Goal: Transaction & Acquisition: Download file/media

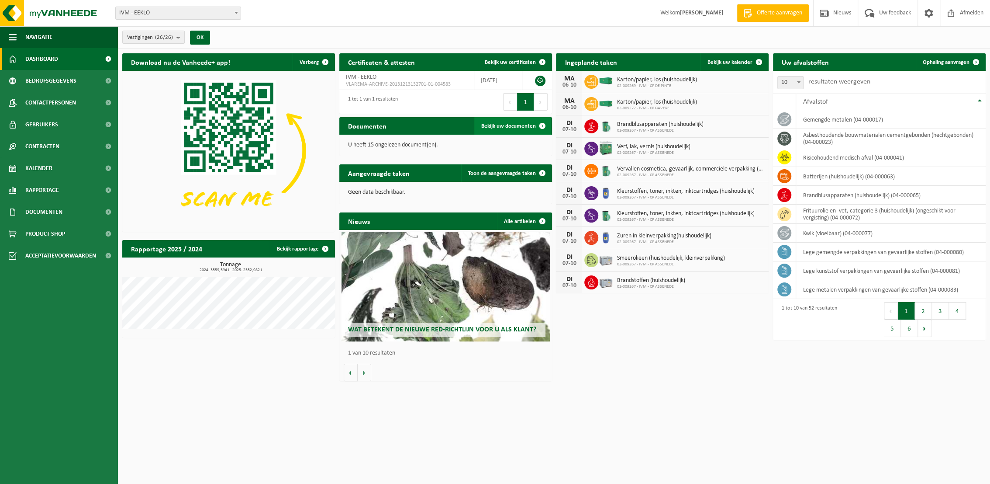
click at [517, 126] on span "Bekijk uw documenten" at bounding box center [508, 126] width 55 height 6
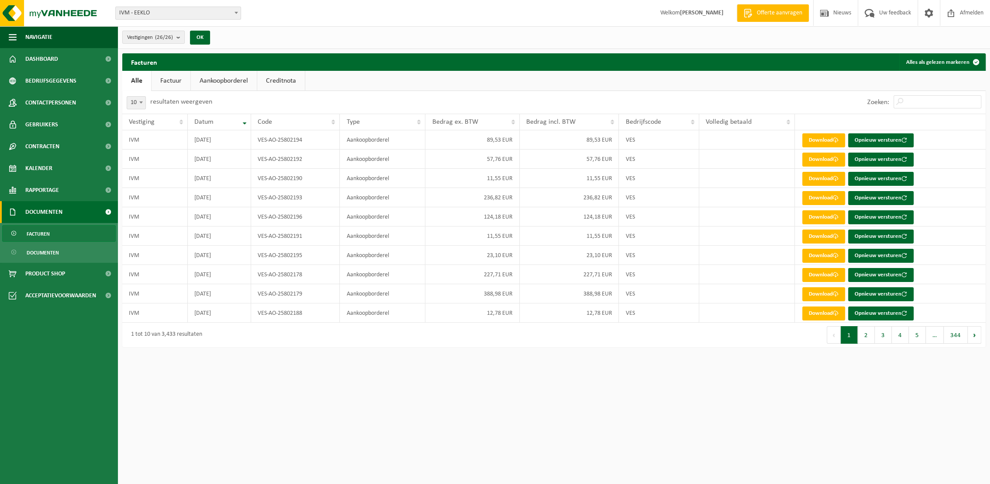
click at [177, 81] on link "Factuur" at bounding box center [171, 81] width 39 height 20
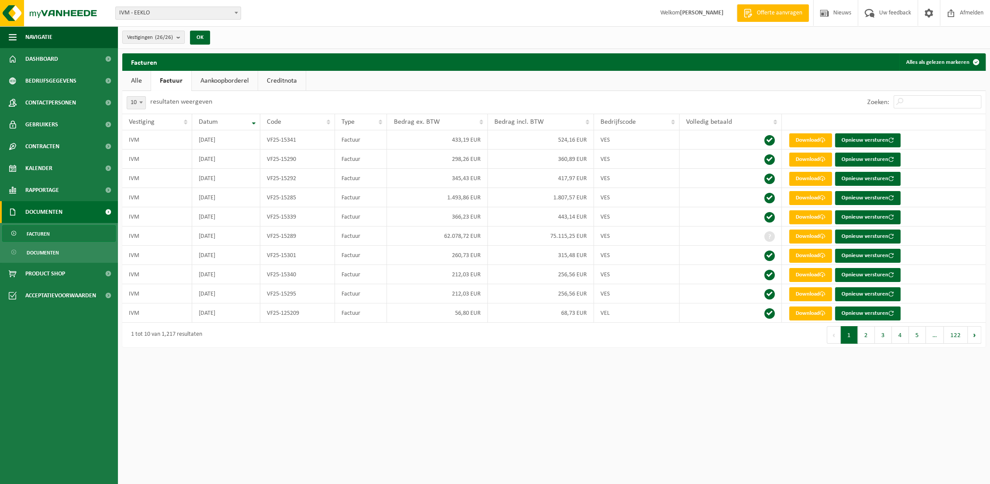
click at [226, 81] on link "Aankoopborderel" at bounding box center [225, 81] width 66 height 20
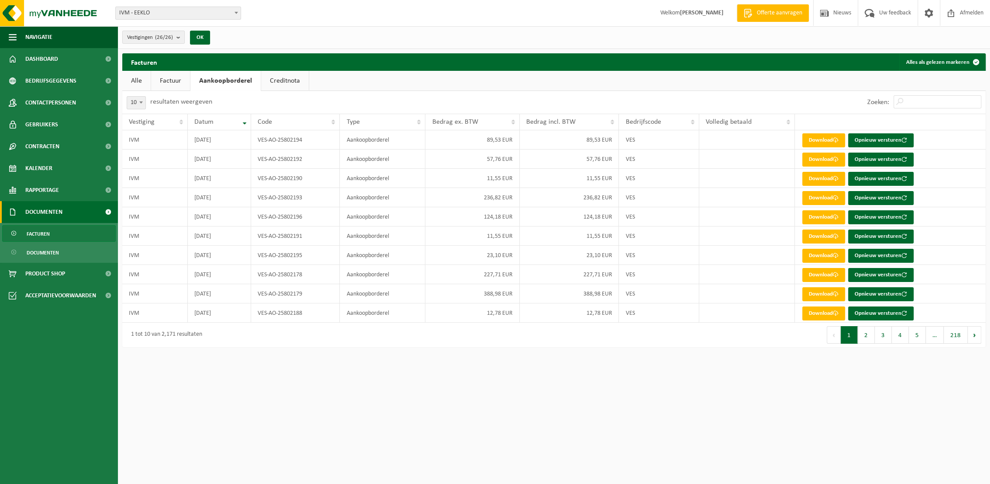
click at [283, 84] on link "Creditnota" at bounding box center [285, 81] width 48 height 20
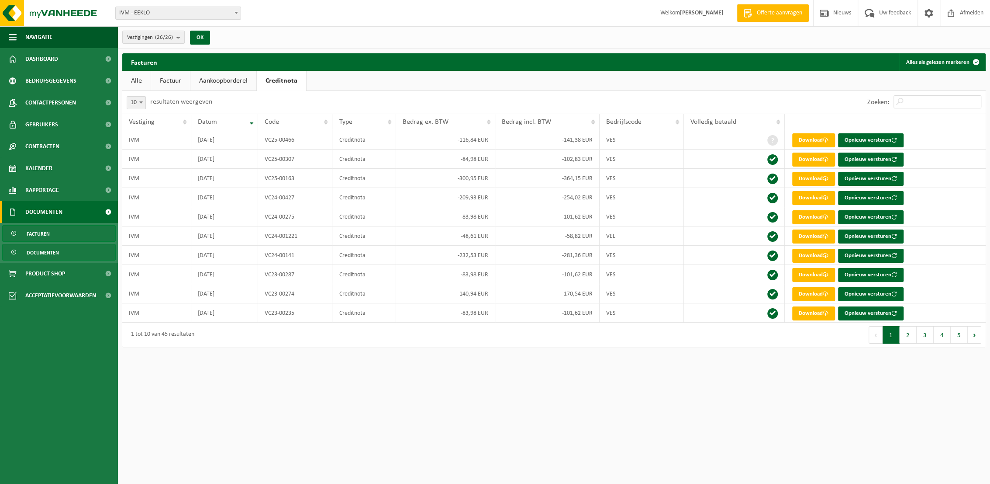
click at [51, 252] on span "Documenten" at bounding box center [43, 252] width 32 height 17
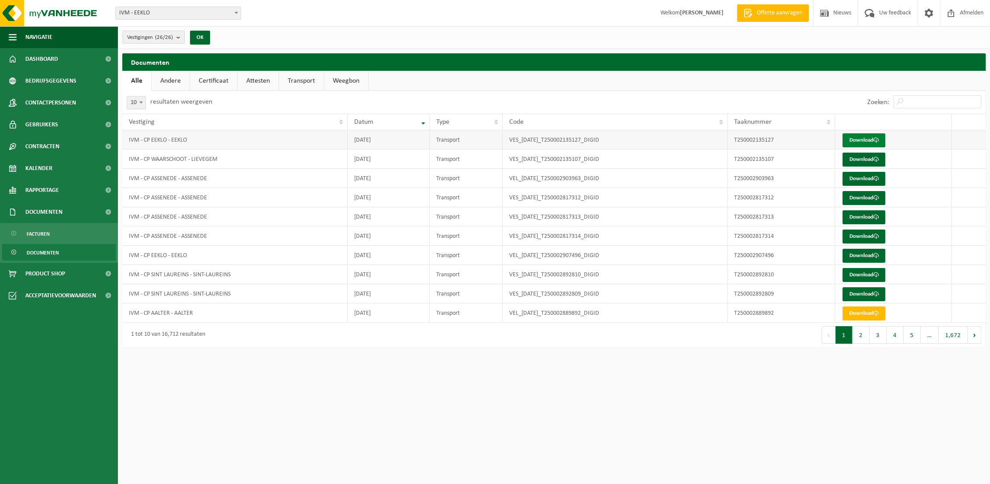
click at [865, 138] on link "Download" at bounding box center [864, 140] width 43 height 14
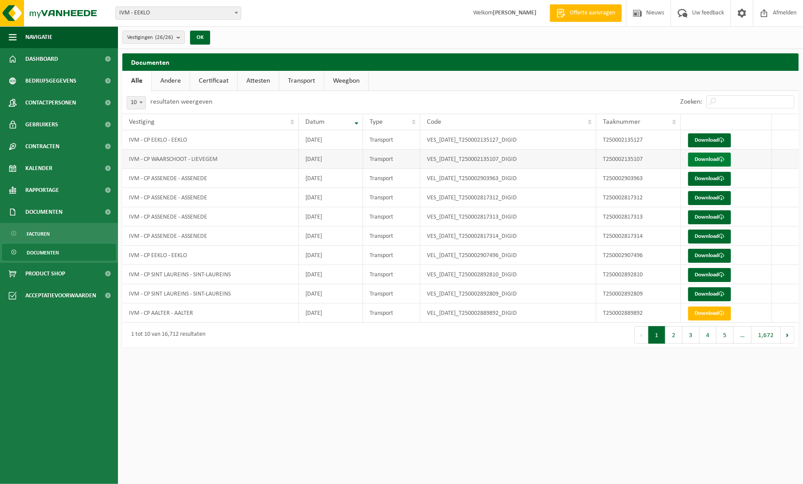
click at [705, 157] on link "Download" at bounding box center [709, 159] width 43 height 14
click at [702, 184] on link "Download" at bounding box center [709, 179] width 43 height 14
click at [700, 199] on link "Download" at bounding box center [709, 198] width 43 height 14
click at [699, 217] on link "Download" at bounding box center [709, 217] width 43 height 14
click at [702, 238] on link "Download" at bounding box center [709, 236] width 43 height 14
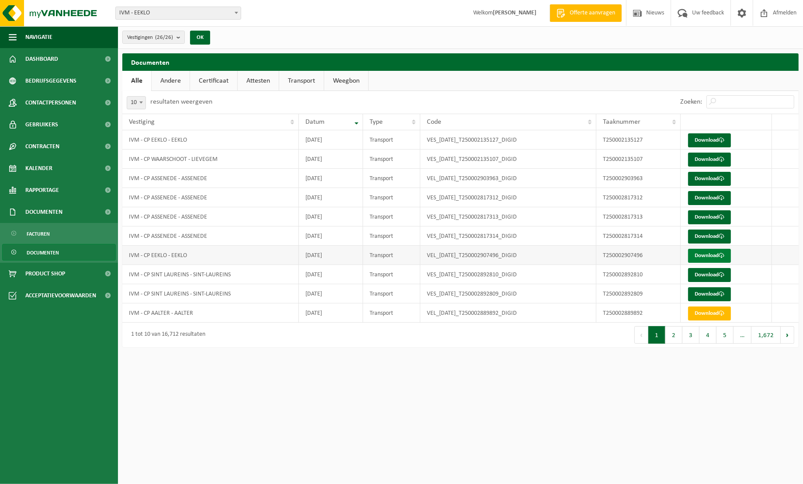
click at [702, 256] on link "Download" at bounding box center [709, 256] width 43 height 14
click at [707, 274] on link "Download" at bounding box center [709, 275] width 43 height 14
click at [712, 294] on link "Download" at bounding box center [709, 294] width 43 height 14
click at [305, 81] on link "Transport" at bounding box center [301, 81] width 45 height 20
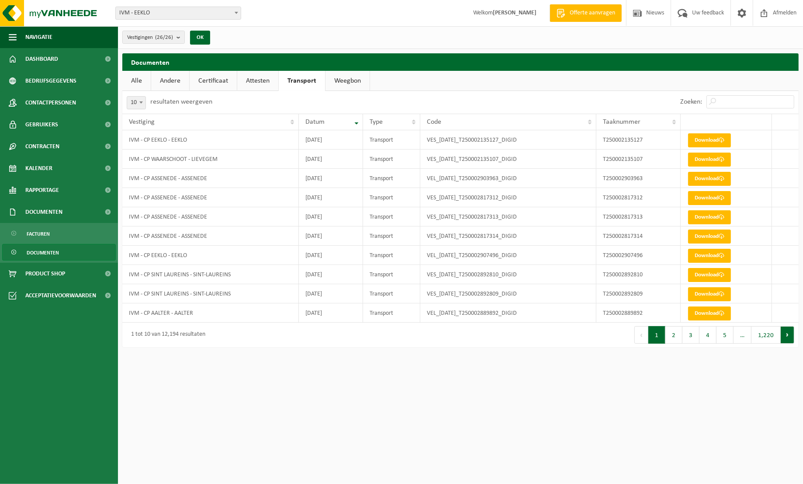
click at [787, 336] on button "Volgende" at bounding box center [788, 334] width 14 height 17
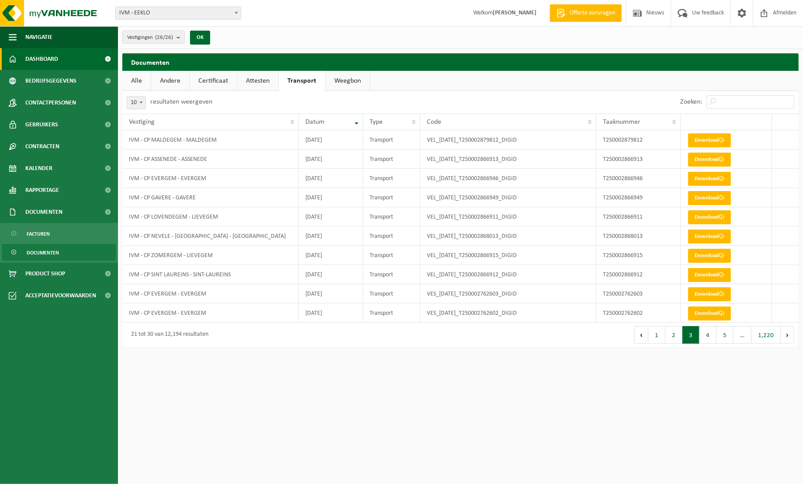
click at [42, 58] on span "Dashboard" at bounding box center [41, 59] width 33 height 22
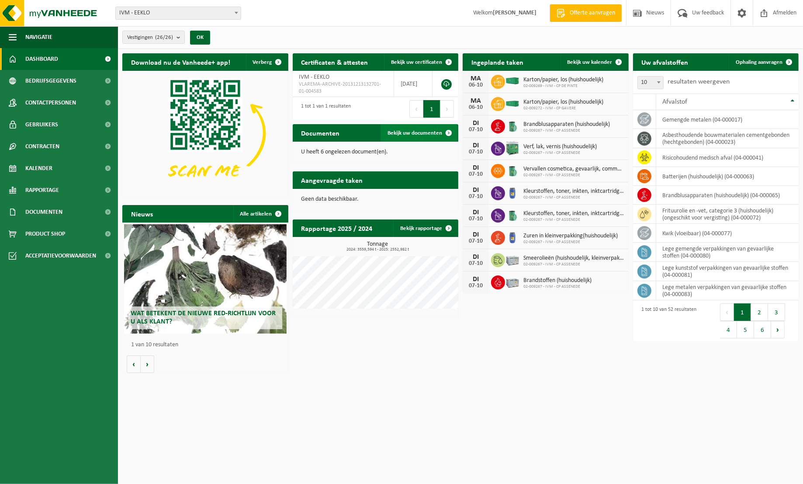
click at [428, 131] on span "Bekijk uw documenten" at bounding box center [415, 133] width 55 height 6
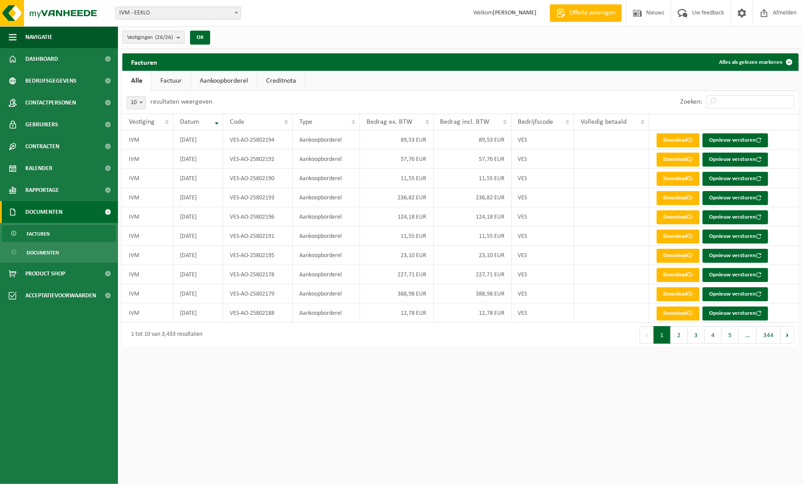
click at [142, 105] on span at bounding box center [141, 102] width 9 height 11
select select "50"
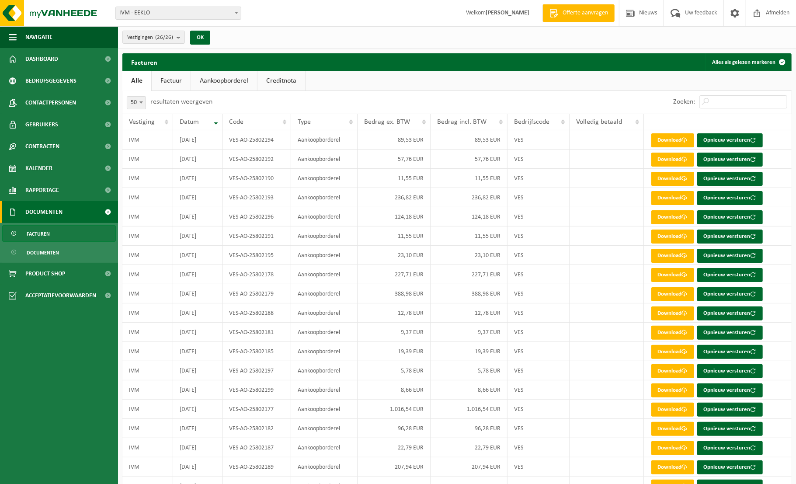
drag, startPoint x: 171, startPoint y: 78, endPoint x: 170, endPoint y: 83, distance: 5.0
click at [171, 79] on link "Factuur" at bounding box center [171, 81] width 39 height 20
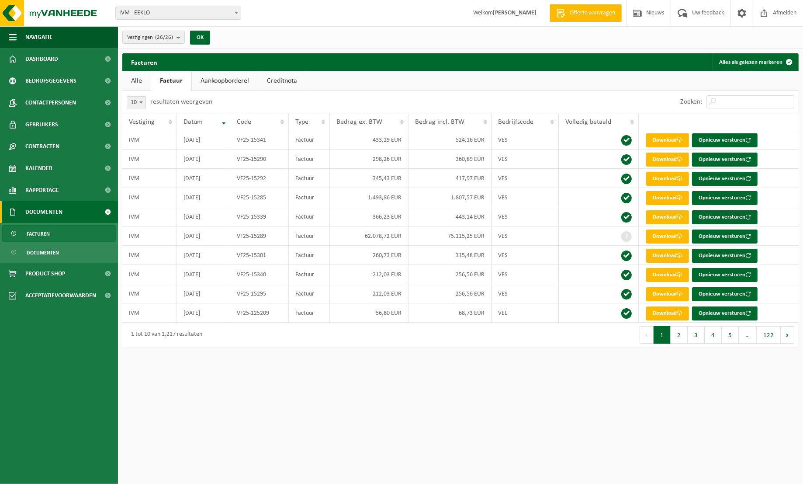
click at [143, 102] on span at bounding box center [141, 102] width 9 height 11
select select "50"
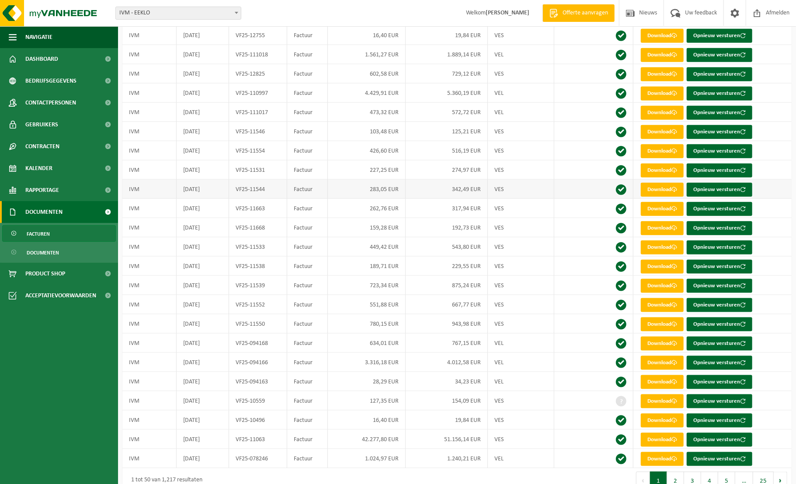
scroll to position [639, 0]
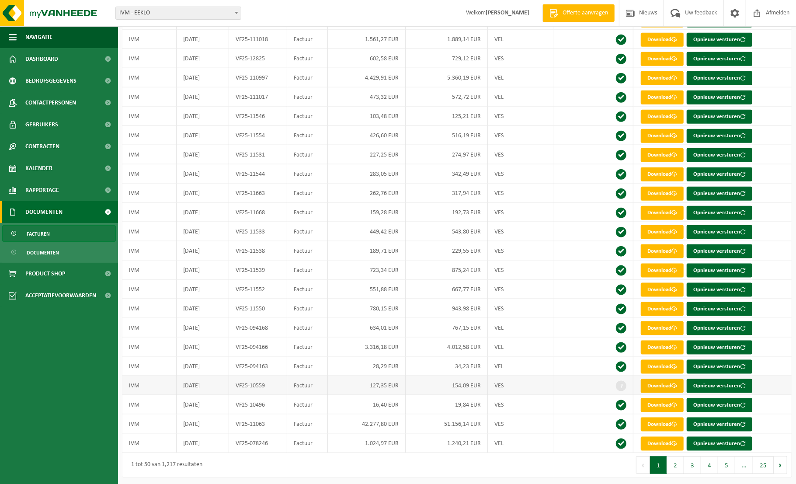
click at [663, 386] on link "Download" at bounding box center [661, 386] width 43 height 14
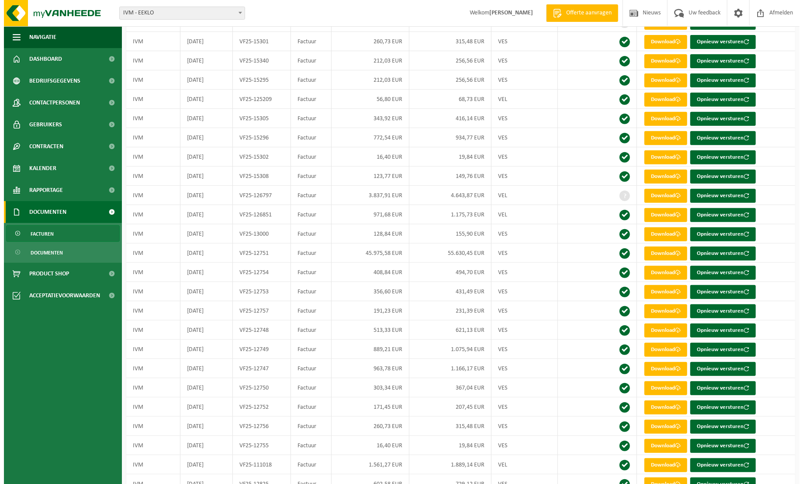
scroll to position [0, 0]
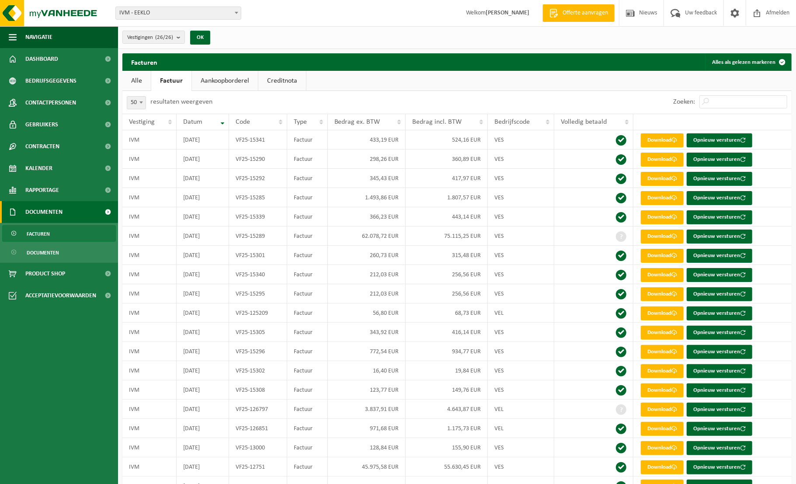
click at [274, 79] on link "Creditnota" at bounding box center [282, 81] width 48 height 20
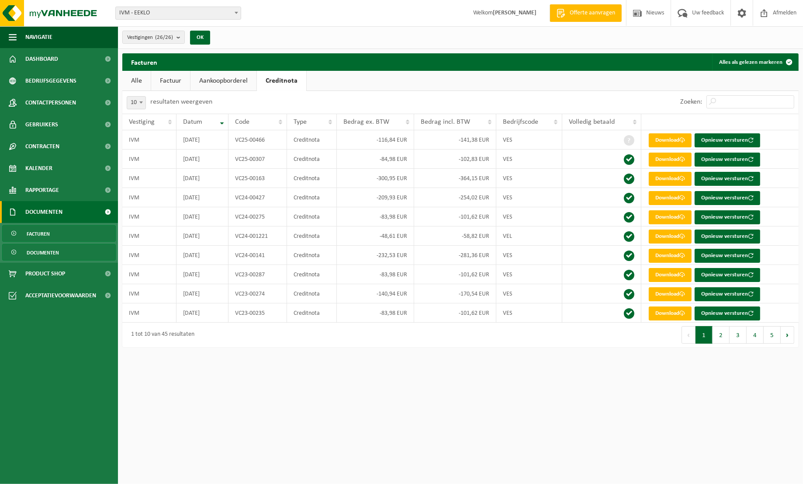
click at [48, 254] on span "Documenten" at bounding box center [43, 252] width 32 height 17
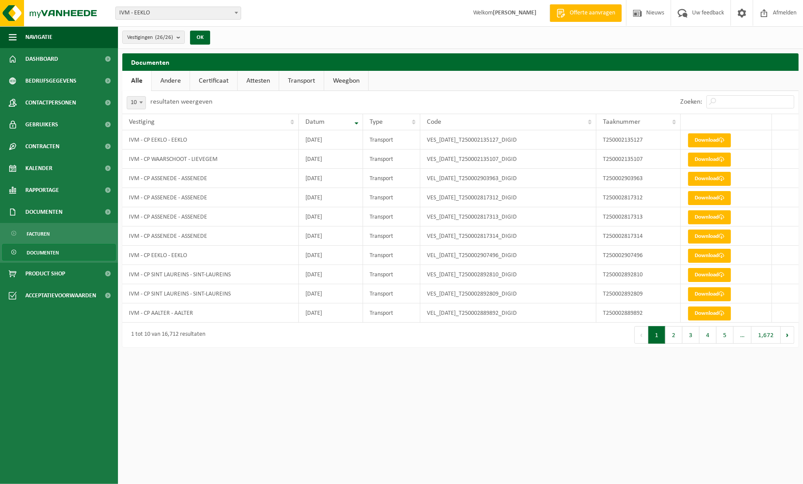
click at [305, 86] on link "Transport" at bounding box center [301, 81] width 45 height 20
click at [142, 101] on b at bounding box center [140, 102] width 3 height 2
click at [136, 103] on span "10" at bounding box center [136, 103] width 18 height 12
select select "100"
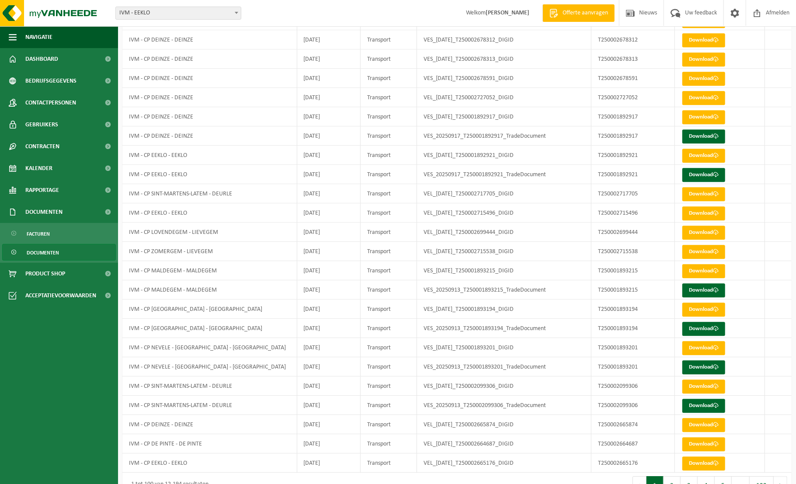
scroll to position [1590, 0]
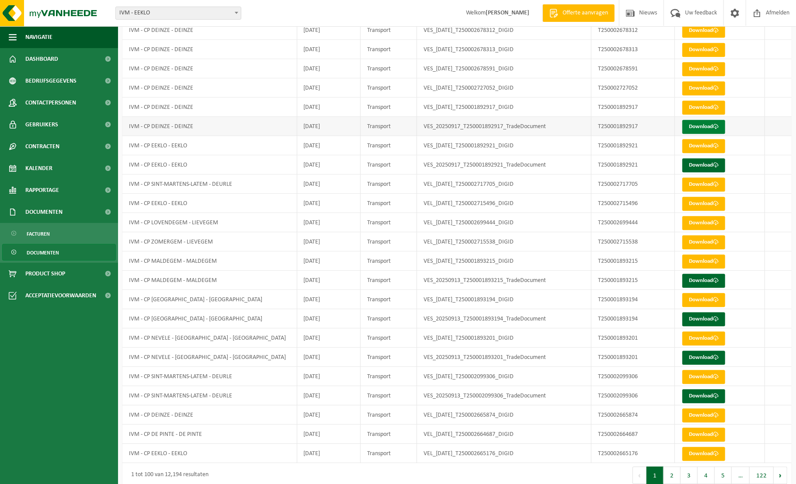
click at [706, 125] on link "Download" at bounding box center [703, 127] width 43 height 14
click at [706, 163] on link "Download" at bounding box center [703, 165] width 43 height 14
click at [704, 274] on link "Download" at bounding box center [703, 280] width 43 height 14
click at [707, 315] on link "Download" at bounding box center [703, 319] width 43 height 14
click at [704, 353] on link "Download" at bounding box center [703, 357] width 43 height 14
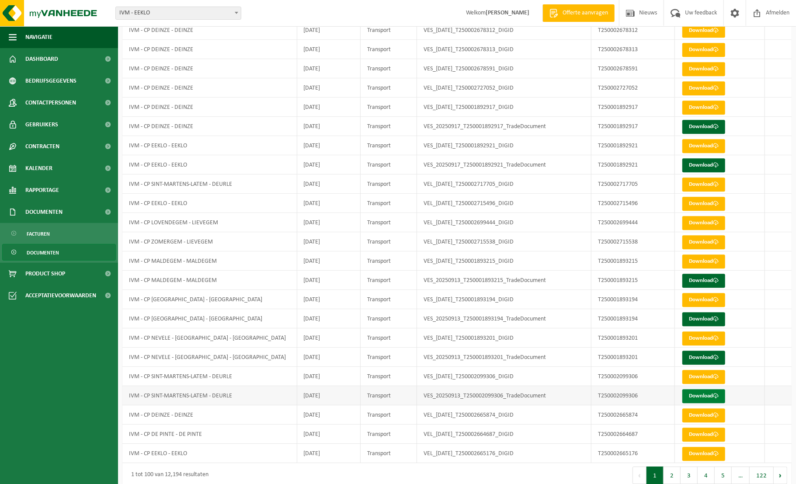
click at [701, 391] on link "Download" at bounding box center [703, 396] width 43 height 14
click at [55, 58] on span "Dashboard" at bounding box center [41, 59] width 33 height 22
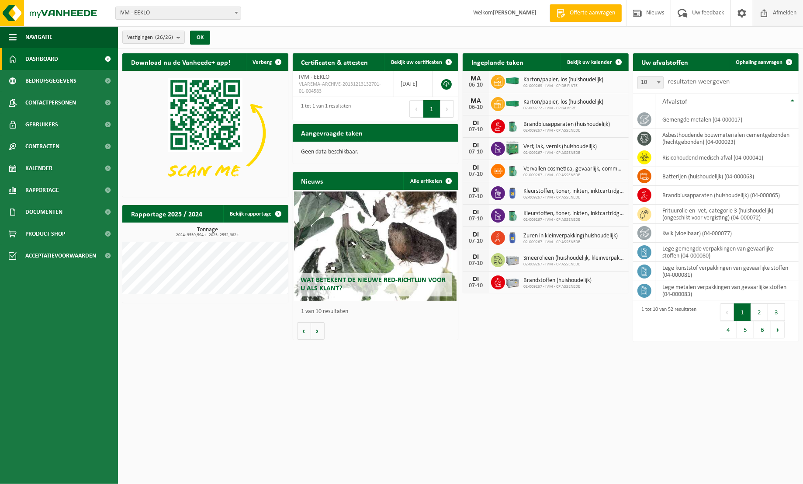
click at [785, 12] on span "Afmelden" at bounding box center [785, 13] width 28 height 26
